Goal: Transaction & Acquisition: Purchase product/service

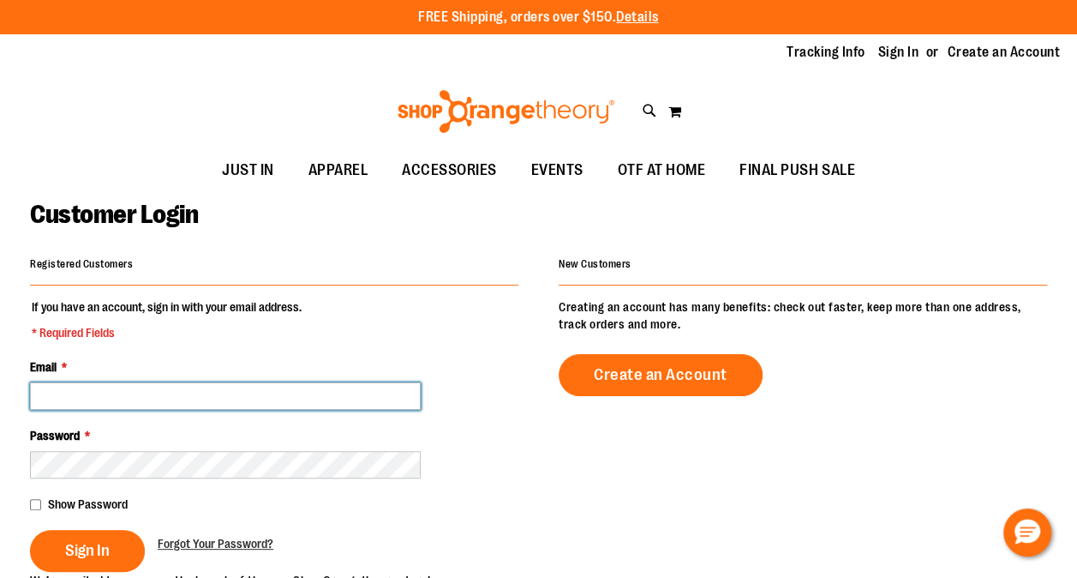
type input "**********"
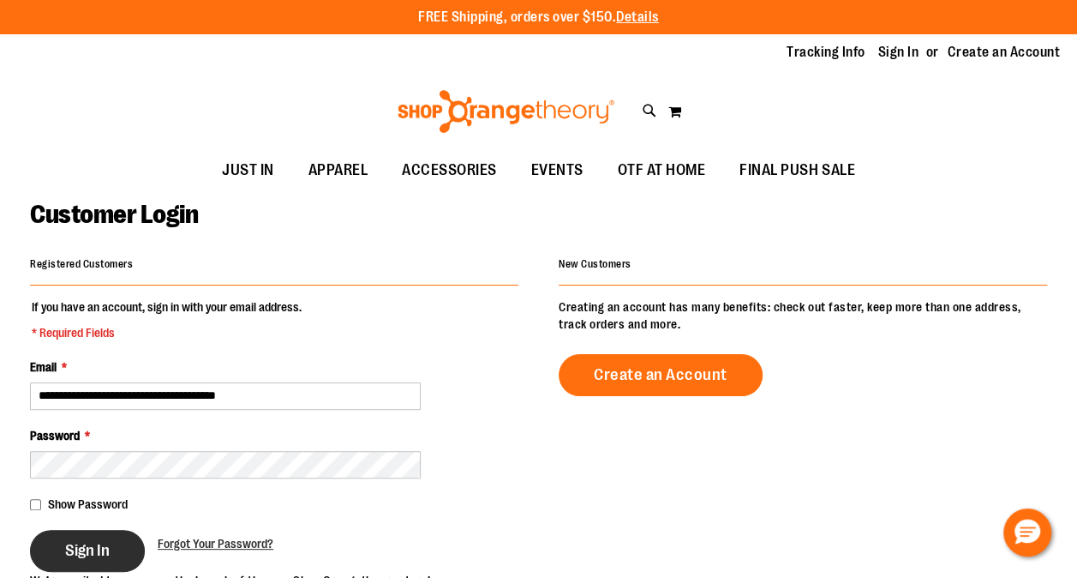
click at [84, 541] on span "Sign In" at bounding box center [87, 550] width 45 height 19
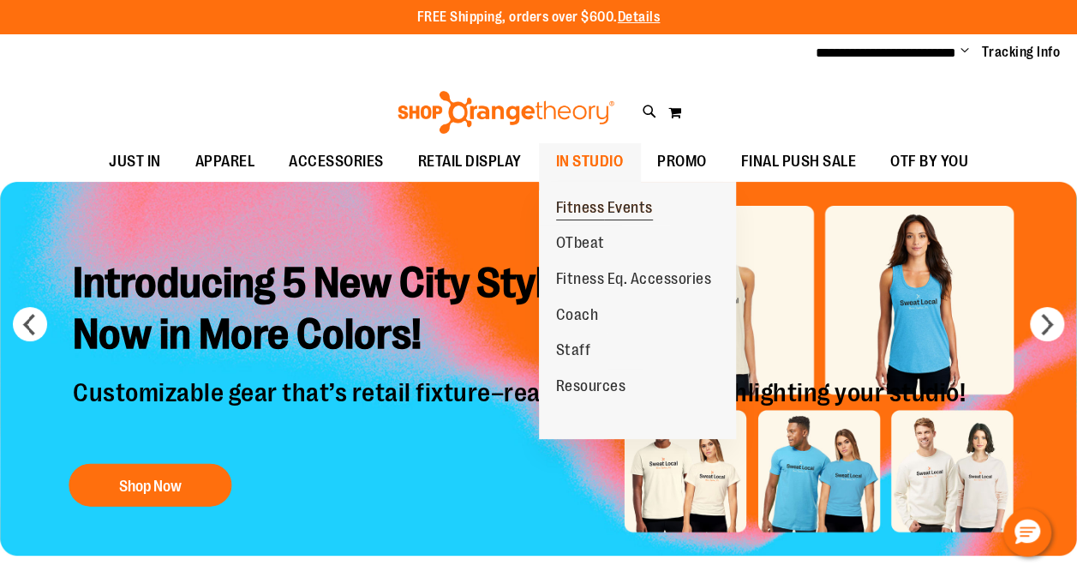
click at [574, 206] on span "Fitness Events" at bounding box center [604, 209] width 97 height 21
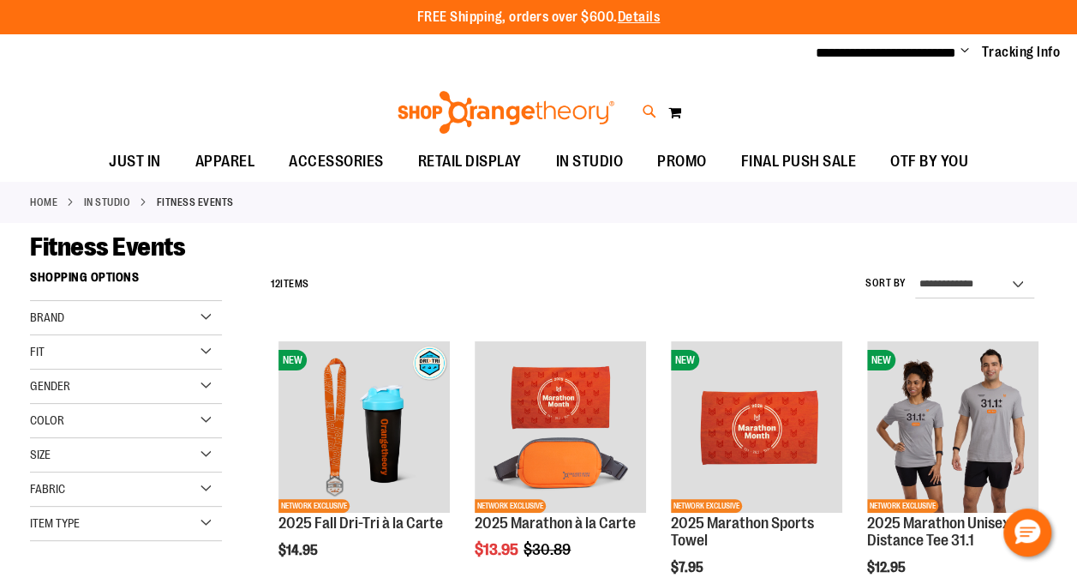
click at [648, 110] on icon at bounding box center [650, 112] width 15 height 20
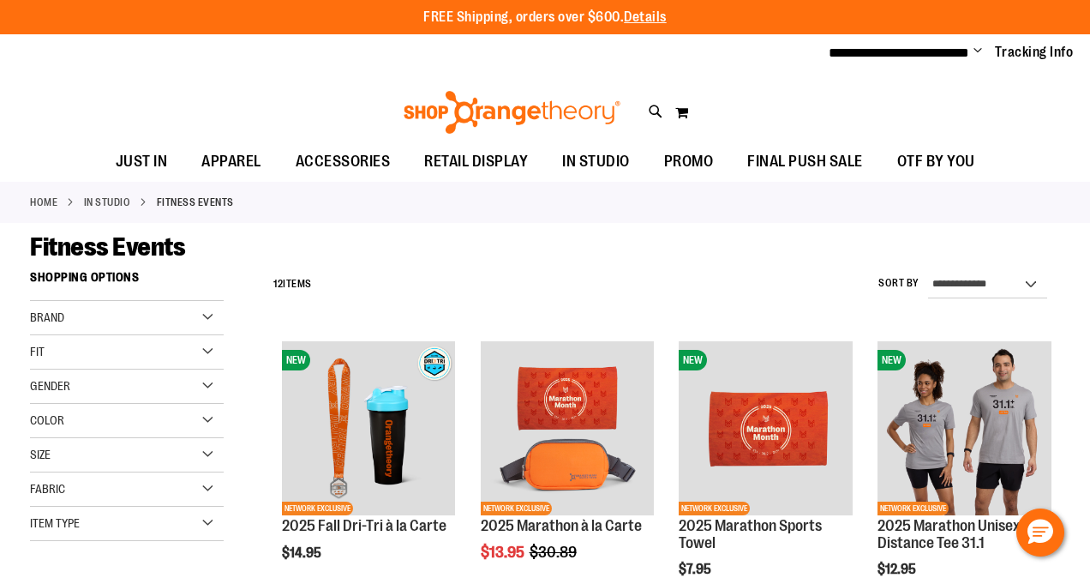
click at [444, 109] on input "Search" at bounding box center [545, 97] width 861 height 57
type input "*****"
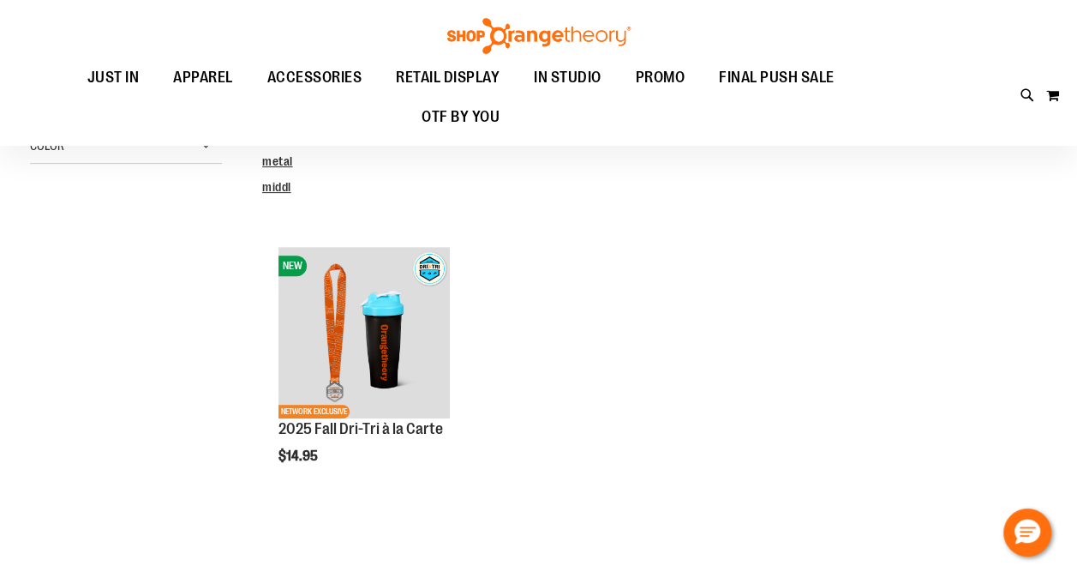
scroll to position [171, 0]
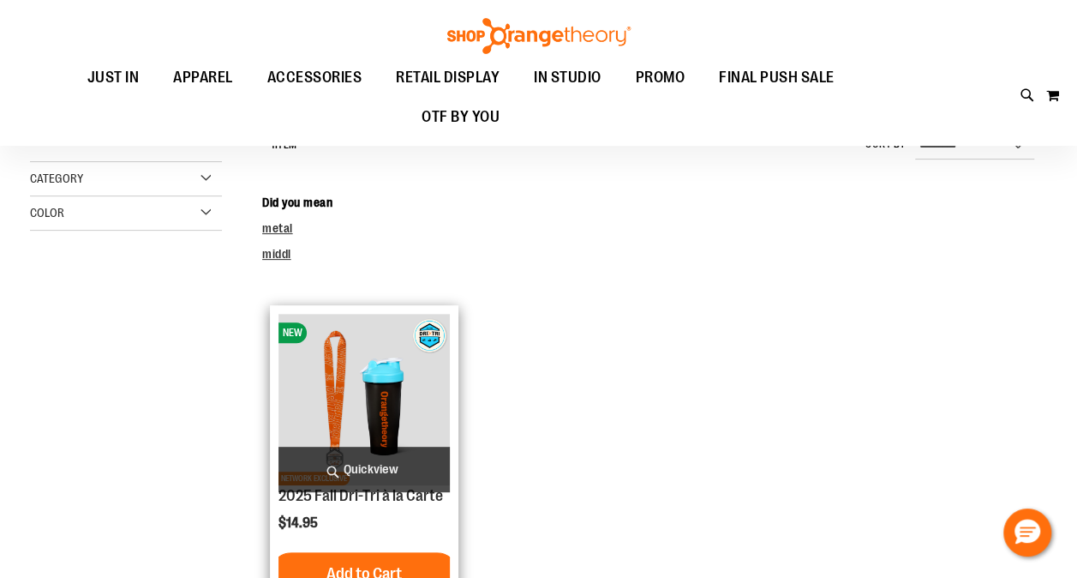
click at [377, 411] on img "product" at bounding box center [364, 399] width 171 height 171
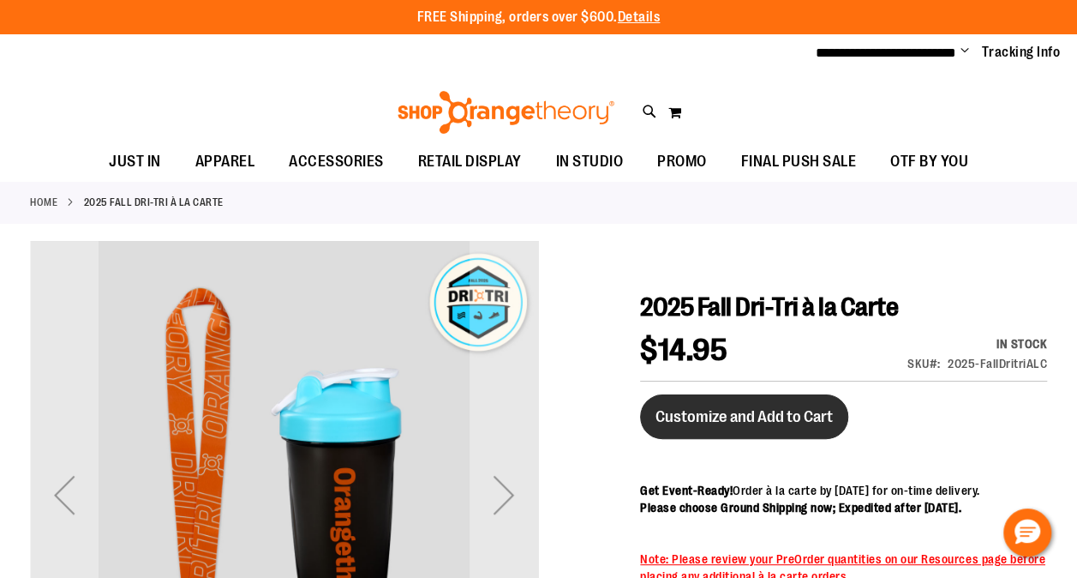
click at [758, 414] on span "Customize and Add to Cart" at bounding box center [744, 416] width 177 height 19
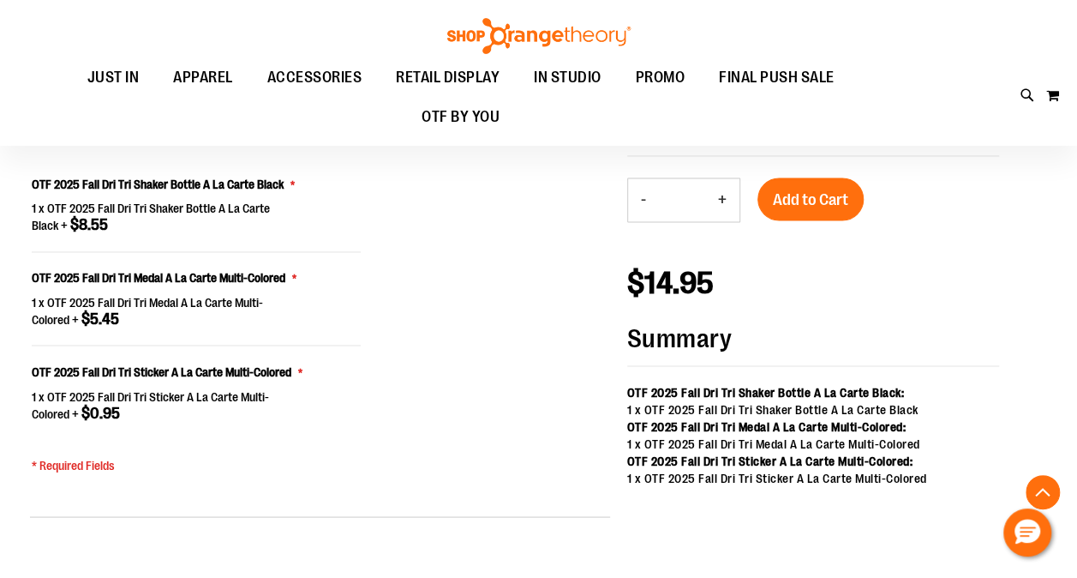
scroll to position [1287, 0]
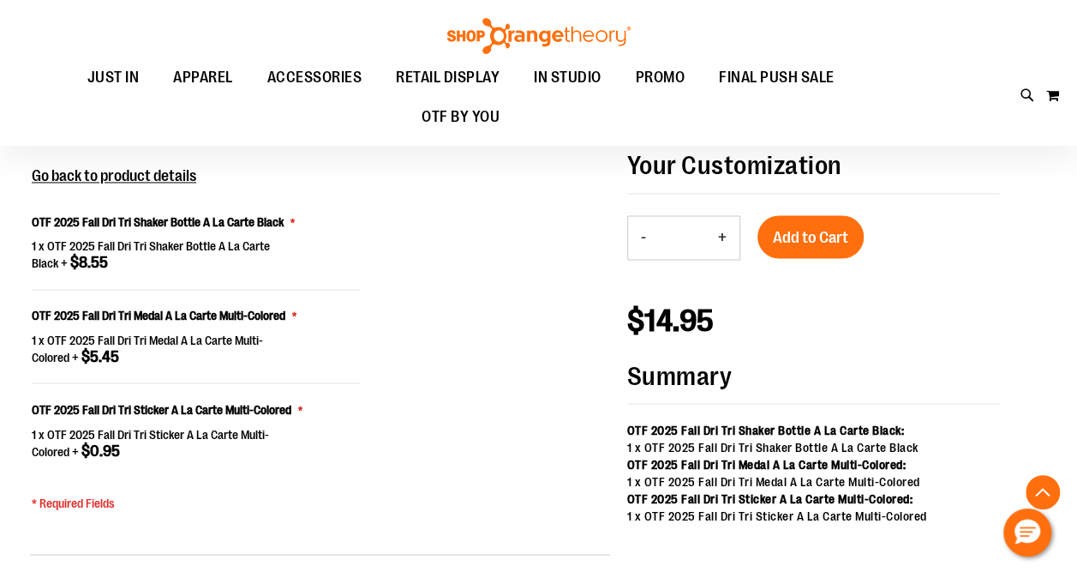
click at [727, 233] on button "+" at bounding box center [722, 237] width 34 height 43
type input "*"
click at [826, 232] on span "Add to Cart" at bounding box center [810, 237] width 75 height 19
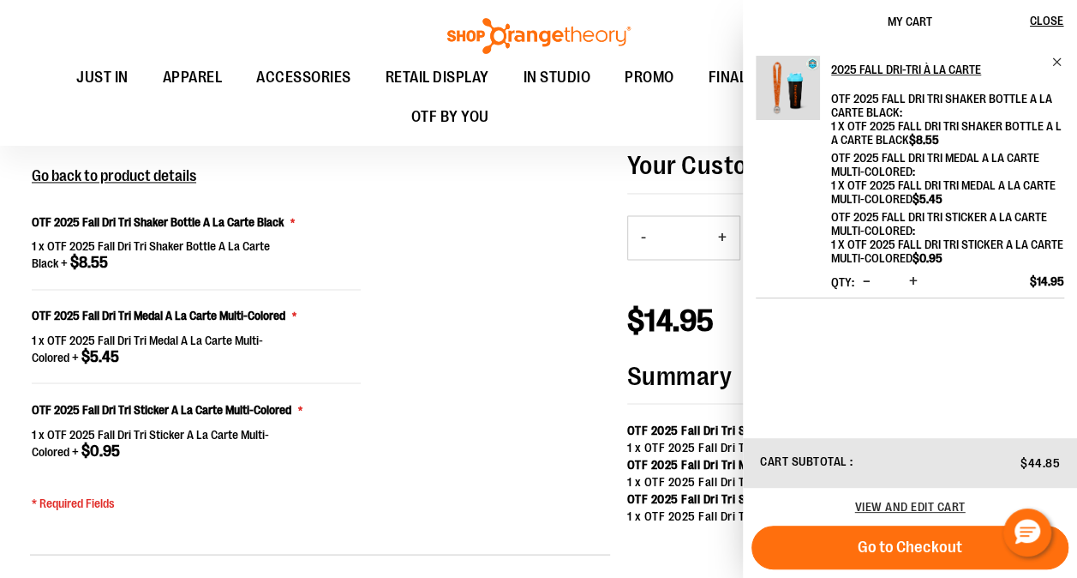
scroll to position [1544, 0]
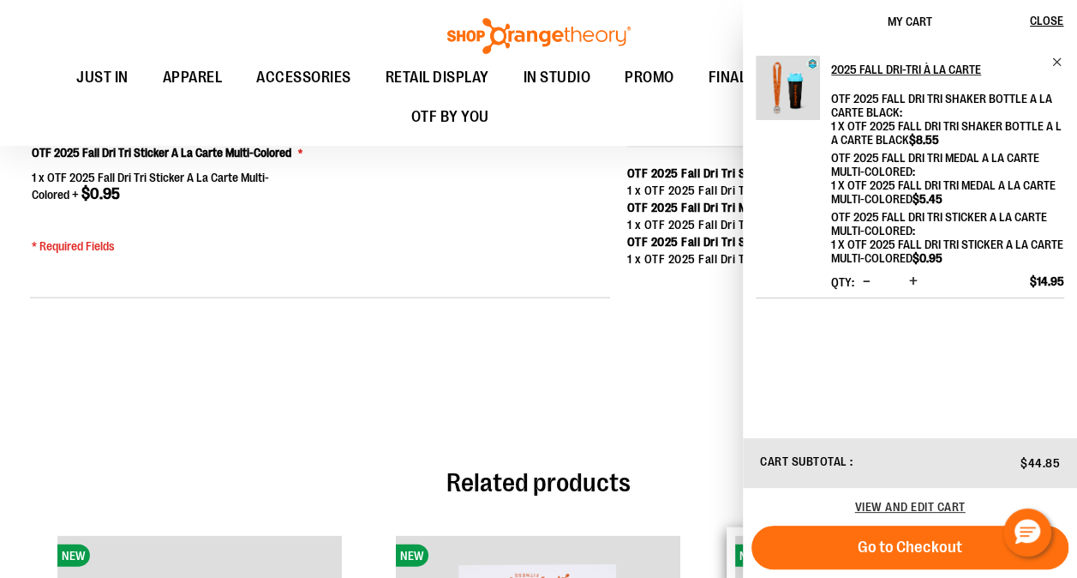
click at [929, 554] on span "Go to Checkout" at bounding box center [910, 546] width 105 height 19
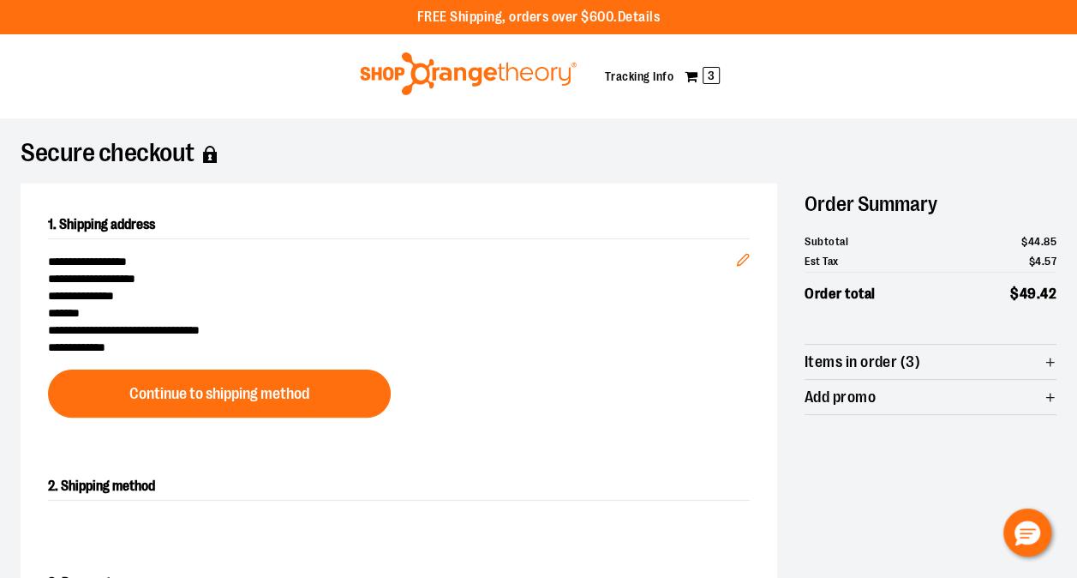
scroll to position [257, 0]
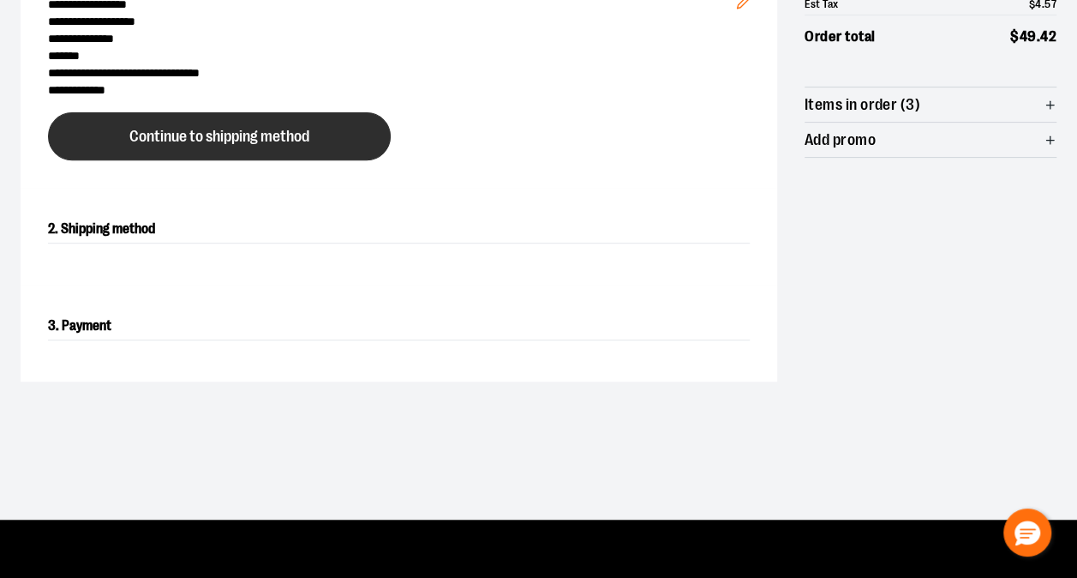
click at [254, 130] on span "Continue to shipping method" at bounding box center [219, 137] width 180 height 16
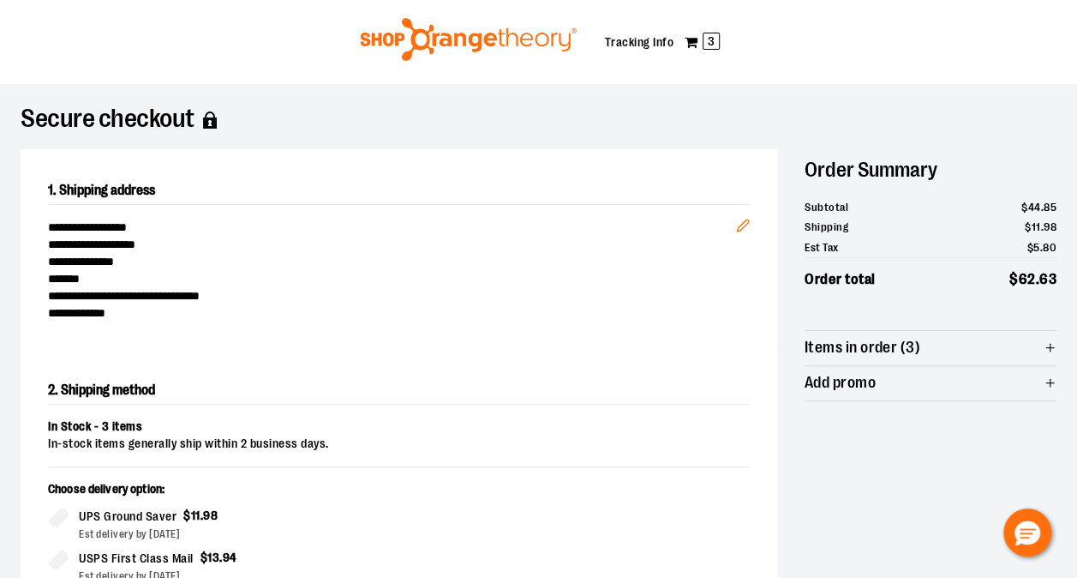
scroll to position [0, 0]
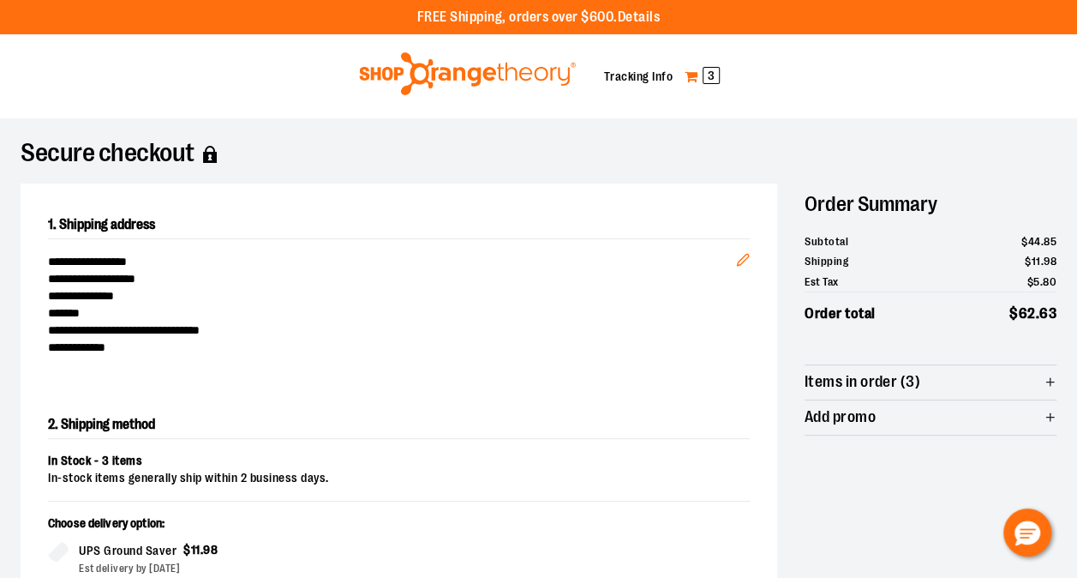
click at [713, 74] on span "3" at bounding box center [711, 75] width 17 height 17
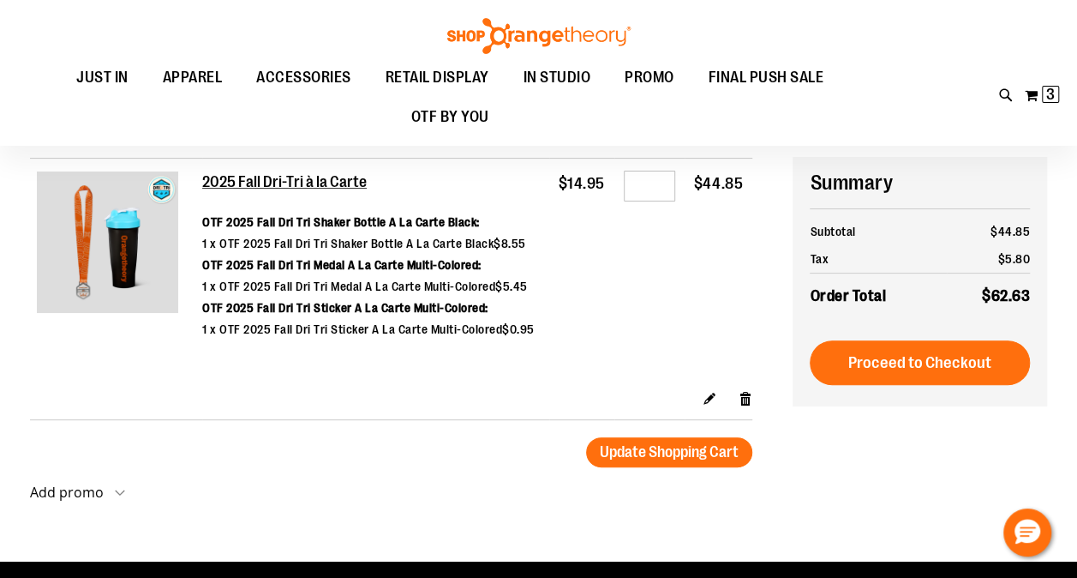
scroll to position [171, 0]
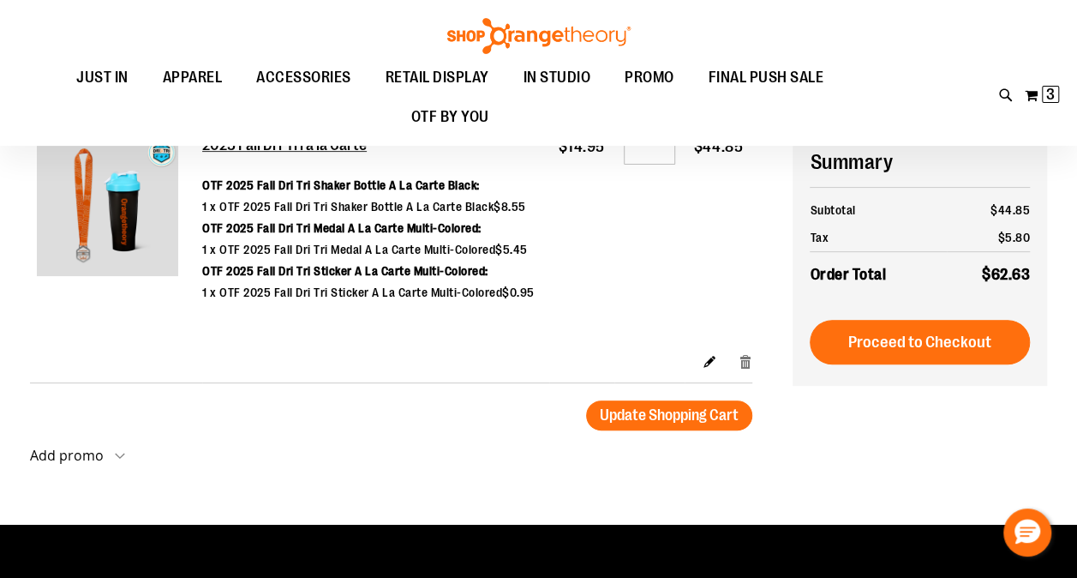
click at [749, 361] on link "Remove item" at bounding box center [745, 361] width 15 height 18
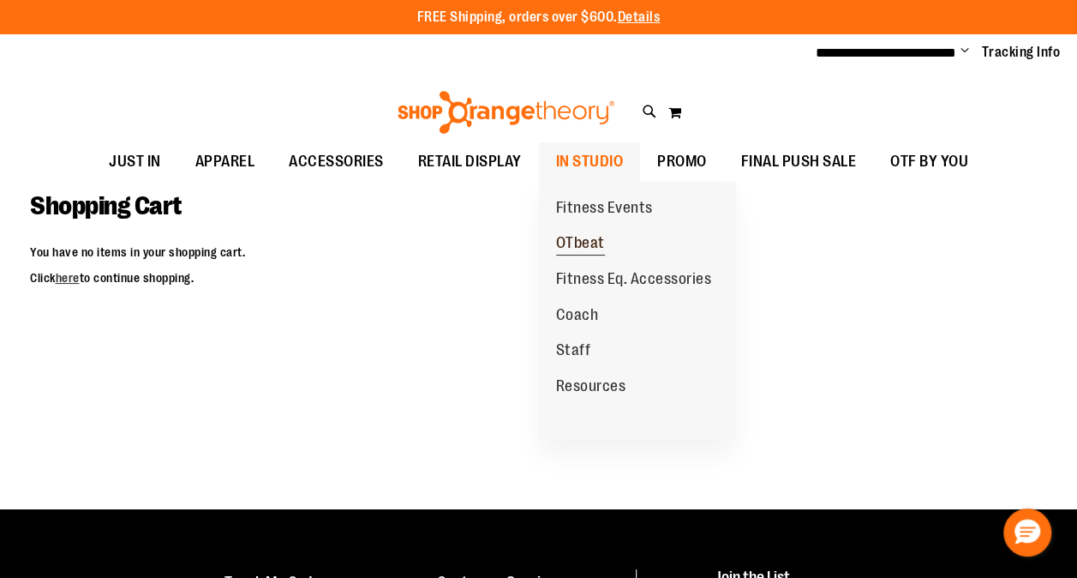
click at [580, 242] on span "OTbeat" at bounding box center [580, 244] width 49 height 21
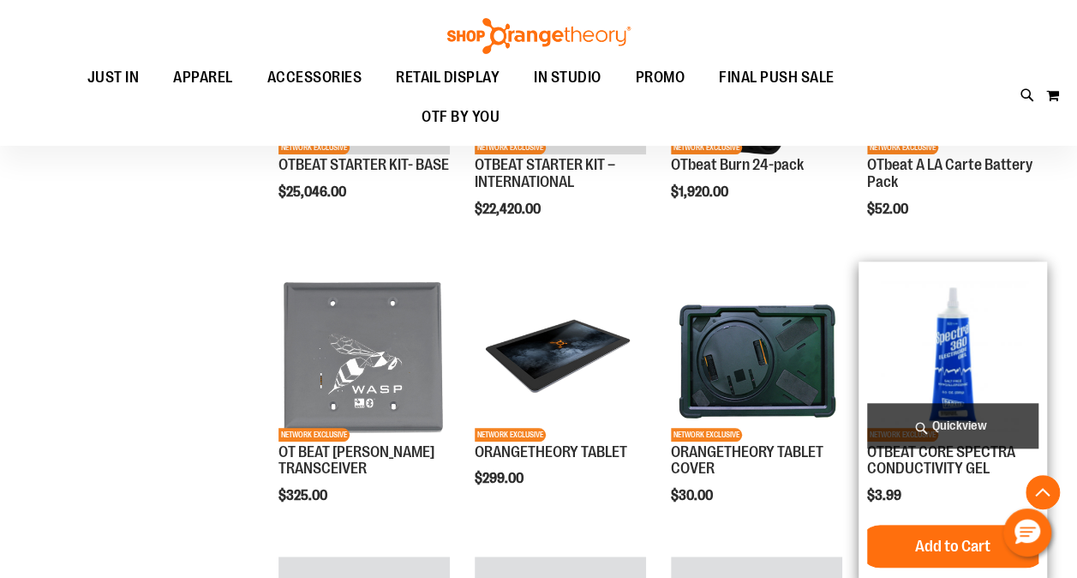
scroll to position [428, 0]
